Goal: Information Seeking & Learning: Learn about a topic

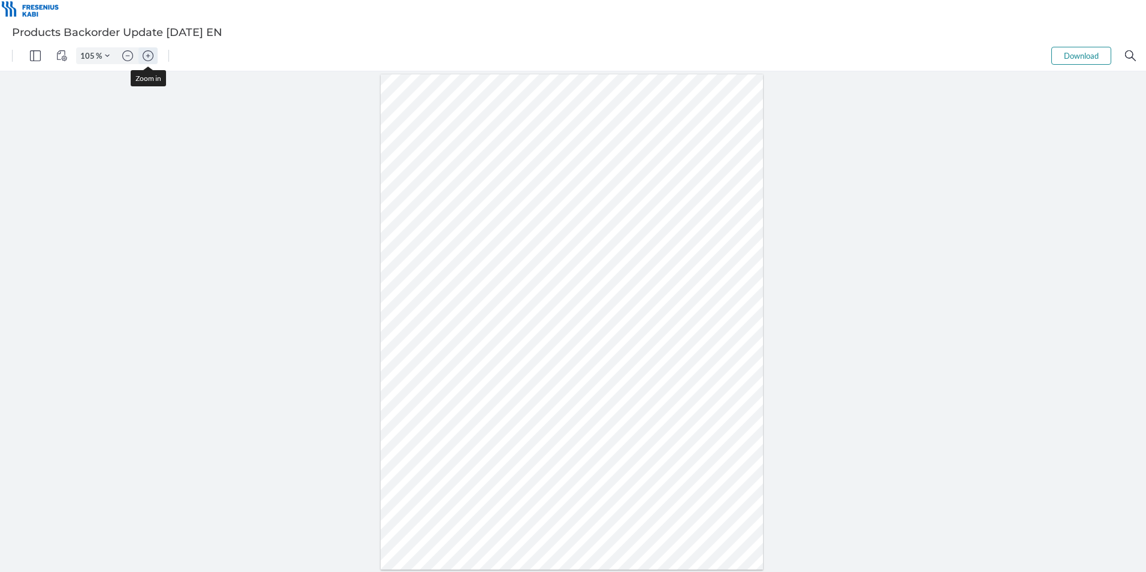
click at [149, 52] on img "Zoom in" at bounding box center [148, 55] width 11 height 11
click at [149, 53] on img "Zoom in" at bounding box center [148, 55] width 11 height 11
type input "155"
click at [148, 55] on img "Zoom in" at bounding box center [148, 55] width 11 height 11
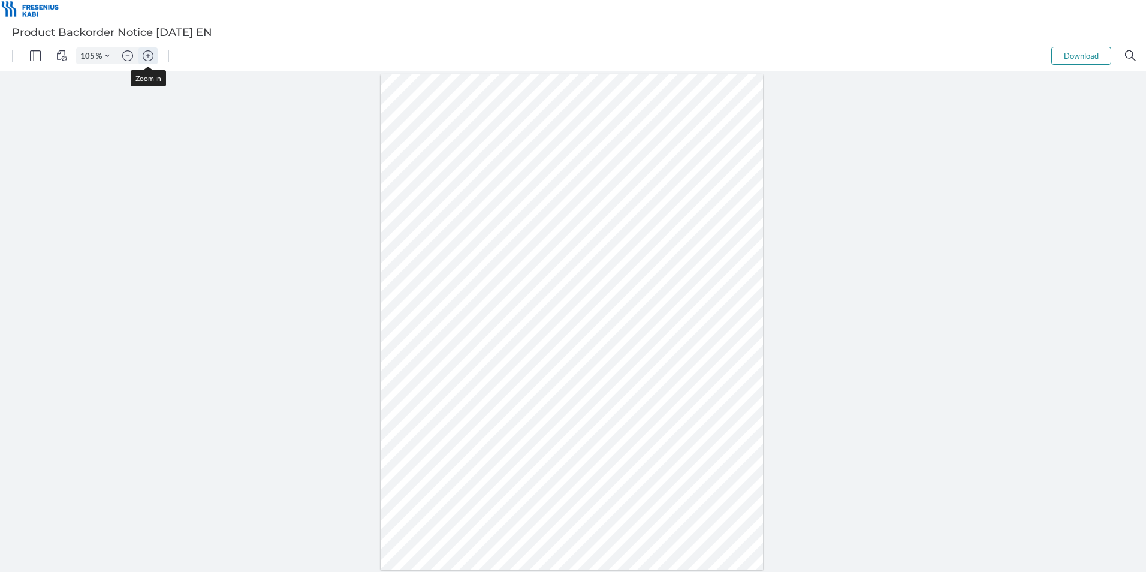
type input "130"
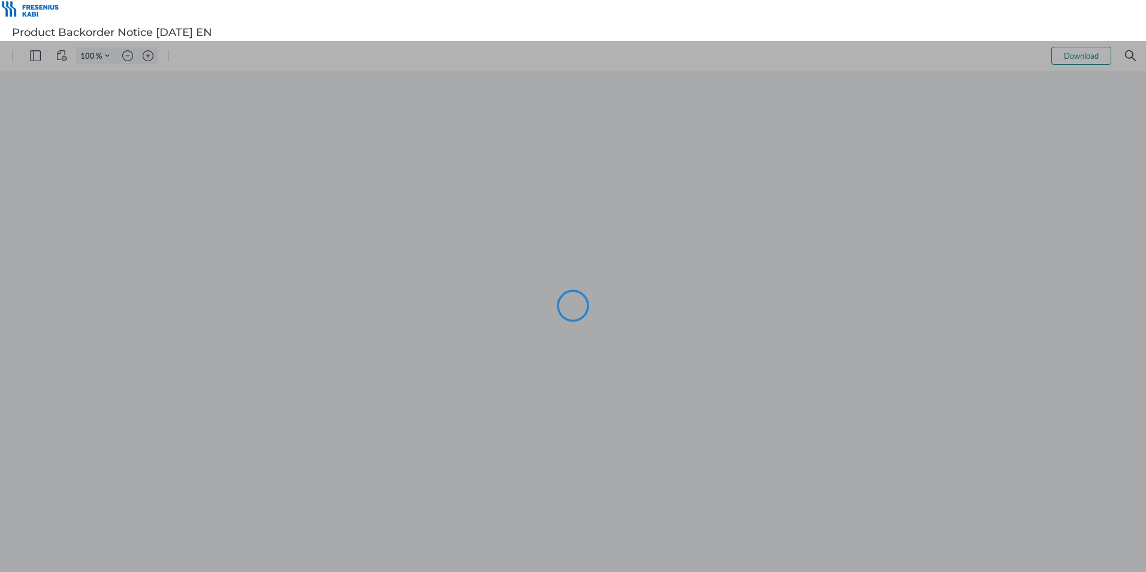
type input "105"
